Goal: Task Accomplishment & Management: Complete application form

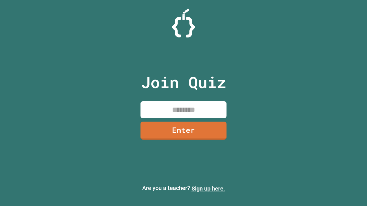
click at [208, 189] on link "Sign up here." at bounding box center [208, 188] width 34 height 7
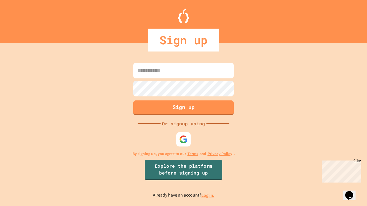
click at [208, 195] on link "Log in." at bounding box center [207, 196] width 13 height 6
